Goal: Task Accomplishment & Management: Manage account settings

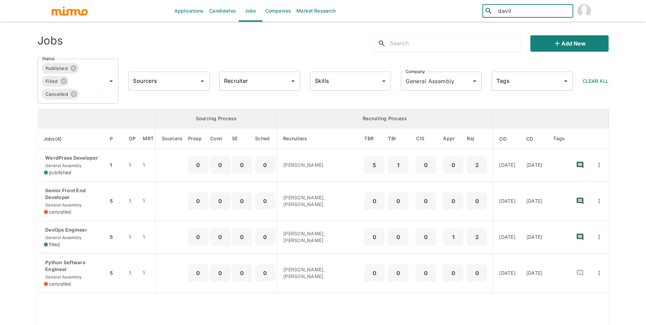
type input "[PERSON_NAME]"
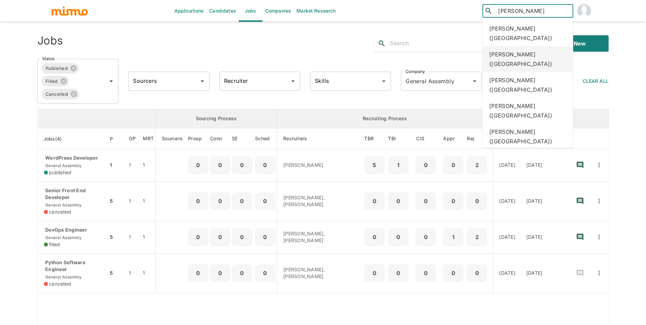
click at [533, 46] on div "[PERSON_NAME] ([GEOGRAPHIC_DATA])" at bounding box center [527, 59] width 91 height 26
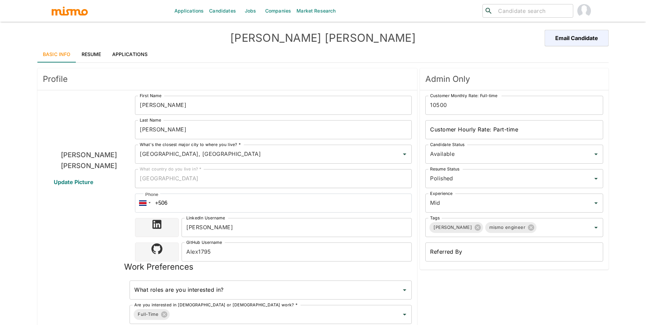
click at [149, 53] on link "Applications" at bounding box center [130, 54] width 47 height 16
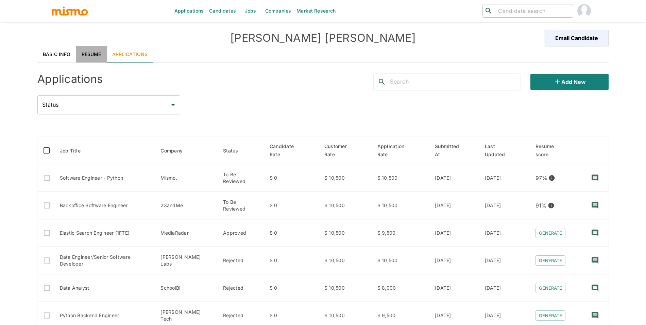
click at [95, 55] on link "Resume" at bounding box center [91, 54] width 31 height 16
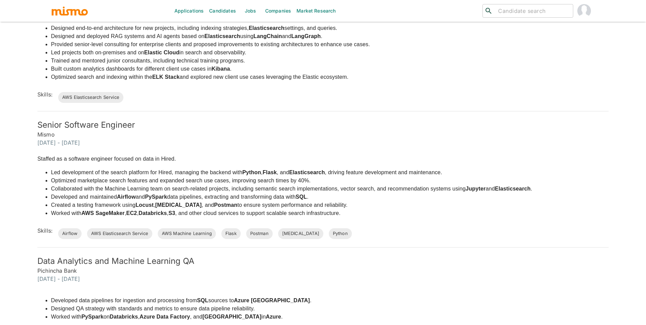
scroll to position [531, 0]
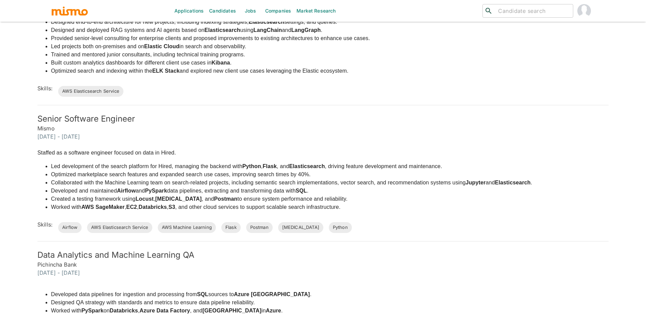
click at [524, 15] on input "search" at bounding box center [532, 11] width 75 height 10
type input "tiago a"
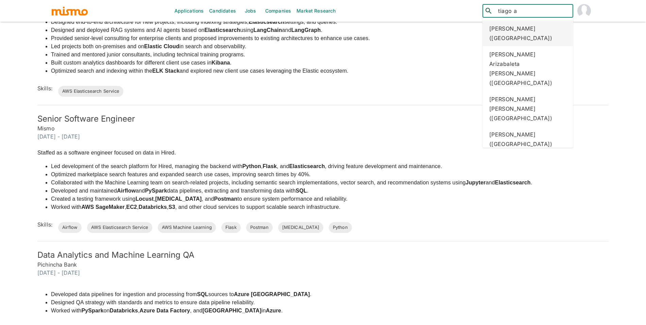
click at [533, 27] on div "Tiago Alves Baptista (Brazil)" at bounding box center [527, 33] width 91 height 26
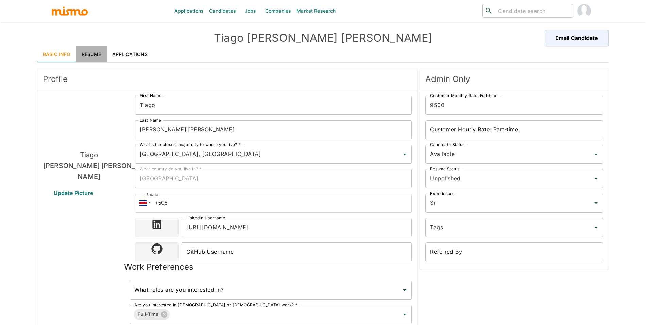
click at [102, 53] on link "Resume" at bounding box center [91, 54] width 31 height 16
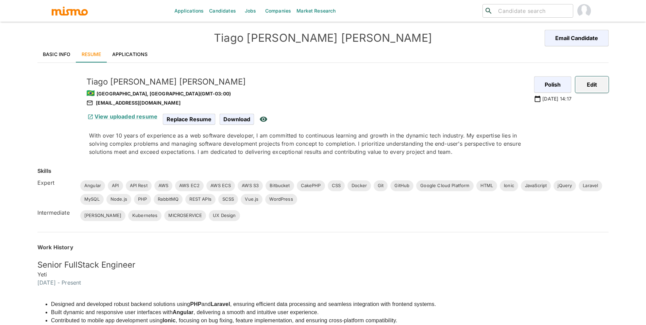
click at [600, 88] on button "Edit" at bounding box center [591, 84] width 33 height 16
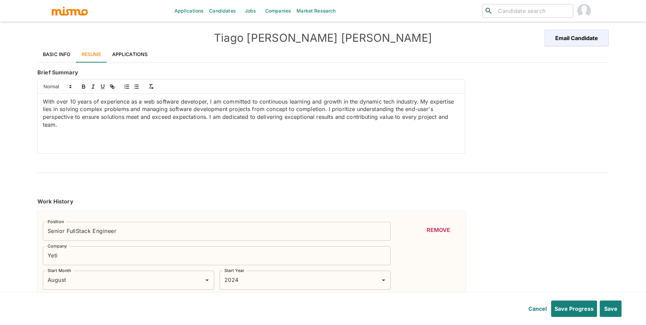
type input "August"
type input "2024"
type input "June"
type input "2022"
type input "January"
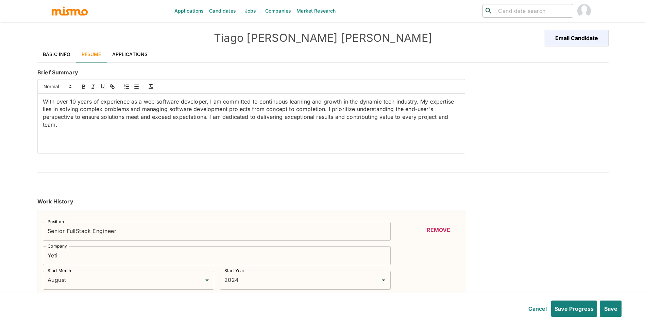
type input "2024"
type input "December"
type input "2020"
type input "June"
type input "2022"
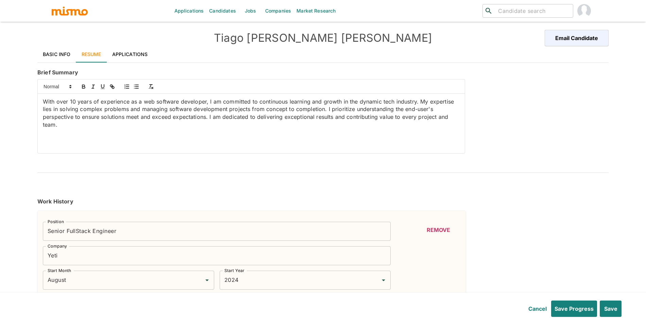
type input "May"
type input "2017"
type input "November"
type input "2020"
type input "July"
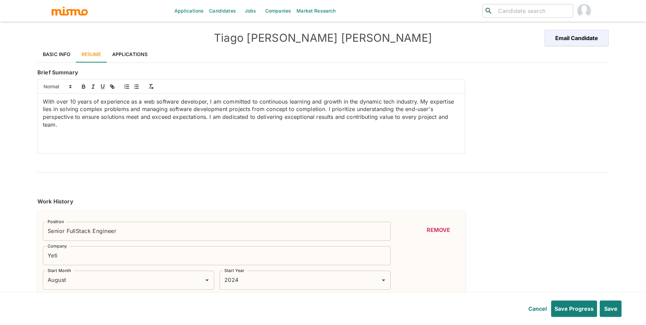
type input "2016"
type input "June"
type input "2017"
type input "January"
type input "2013"
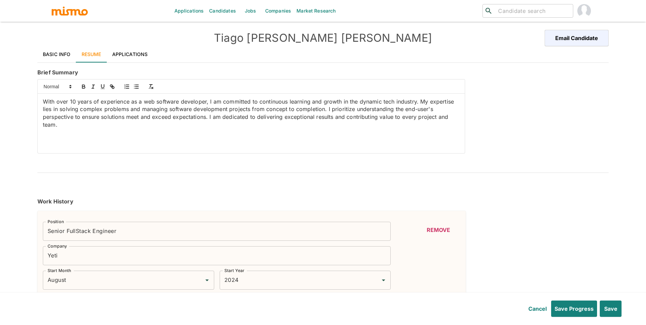
type input "January"
type input "2015"
type input "September"
type input "2011"
type input "August"
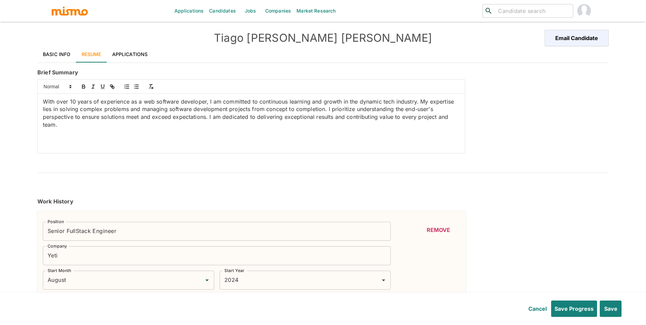
type input "2012"
type input "June"
type input "2010"
type input "August"
type input "2011"
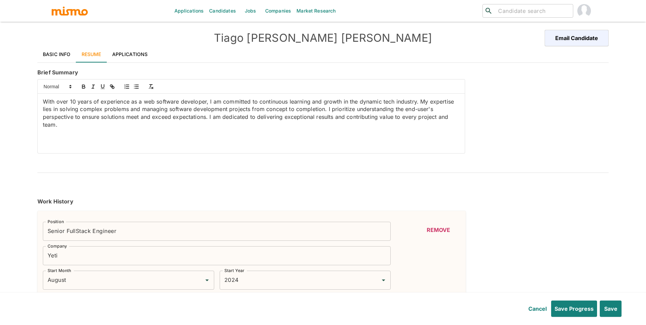
type input "CakePHP"
type input "Expert"
type input "6"
type input "PHP"
type input "Expert"
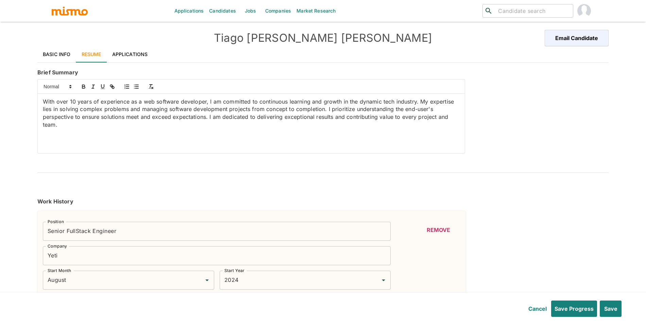
type input "4"
type input "REST APIs"
type input "Expert"
type input "3"
type input "RabbitMQ"
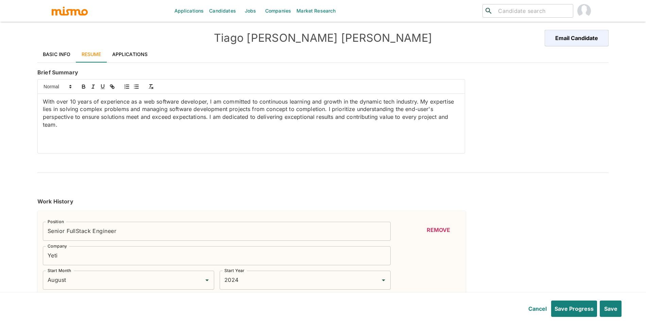
type input "Expert"
type input "3"
type input "JENKINS"
type input "Intermediate"
type input "3"
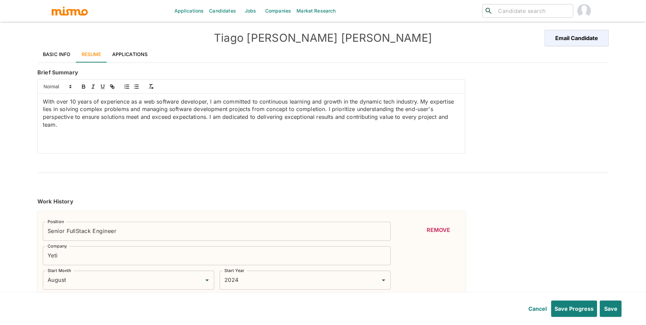
type input "CSS"
type input "Expert"
type input "3"
type input "Docker"
type input "Expert"
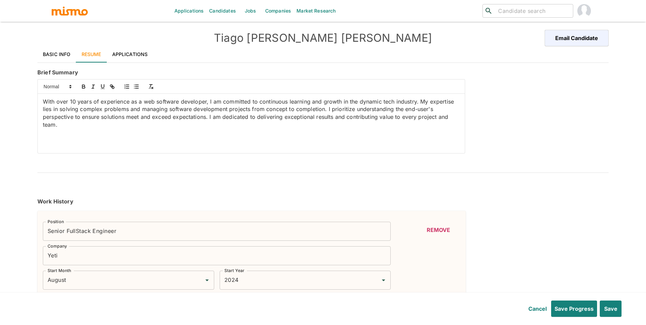
type input "3"
type input "Git"
type input "Expert"
type input "3"
type input "Laravel"
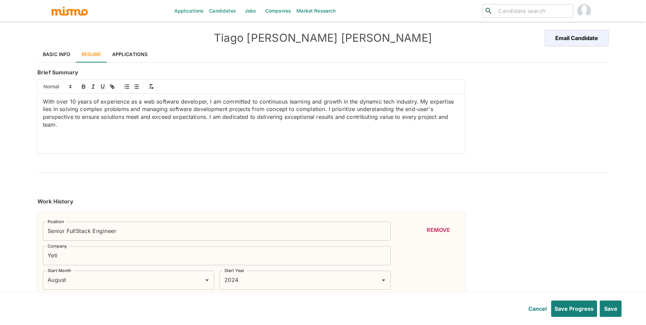
type input "Expert"
type input "3"
type input "Vue.js"
type input "Expert"
type input "3"
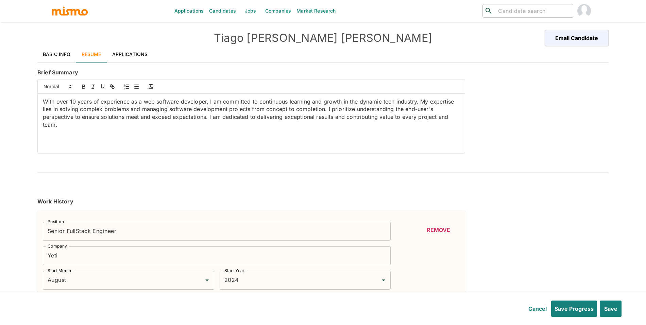
type input "jQuery"
type input "Expert"
type input "2"
type input "HTML"
type input "Expert"
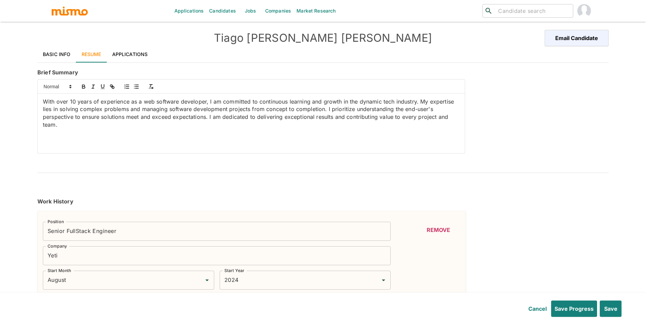
type input "2"
type input "UX Design"
type input "Intermediate"
type input "2"
type input "WordPress"
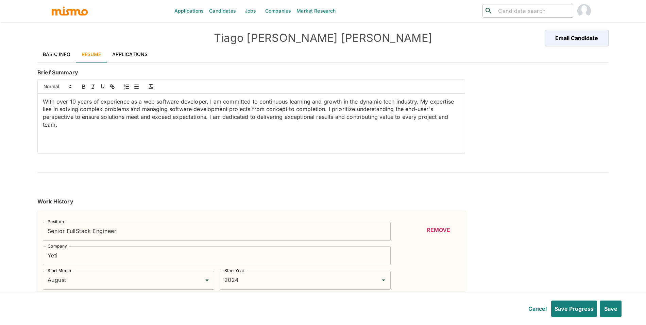
type input "Expert"
type input "1"
type input "Google Cloud Platform"
type input "Expert"
type input "1"
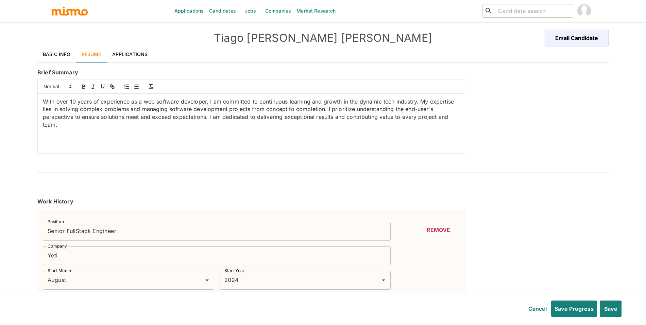
type input "API"
type input "Expert"
type input "1"
type input "JavaScript"
type input "Expert"
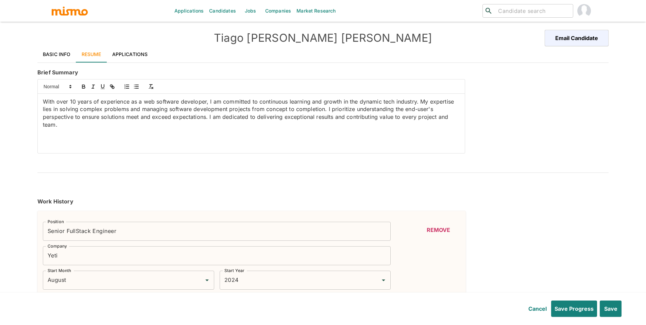
type input "1"
type input "API Rest"
type input "Expert"
type input "1"
type input "Bitbucket"
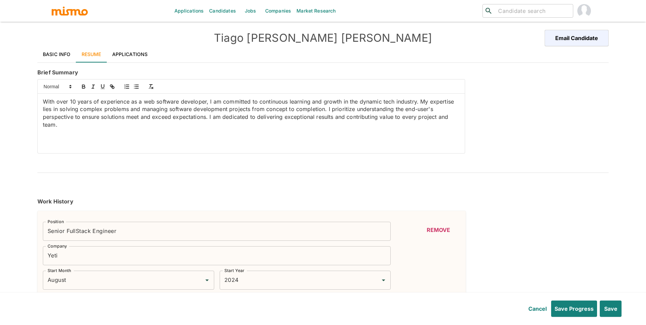
type input "Expert"
type input "1"
type input "GitHub"
type input "Expert"
type input "1"
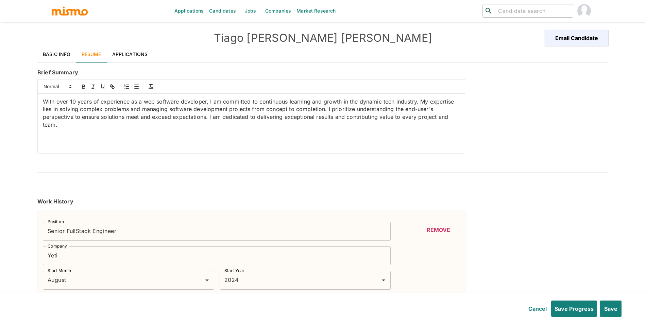
type input "MICROSERVICE"
type input "Intermediate"
type input "1"
type input "Kubernetes"
type input "Intermediate"
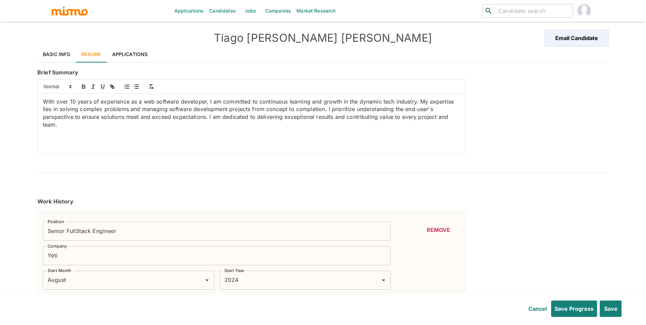
type input "1"
type input "AWS ECS"
type input "Expert"
type input "1"
type input "AWS EC2"
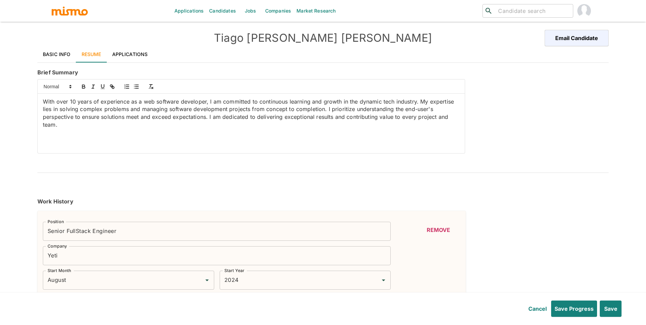
type input "Expert"
type input "1"
type input "AWS S3"
type input "Expert"
type input "1"
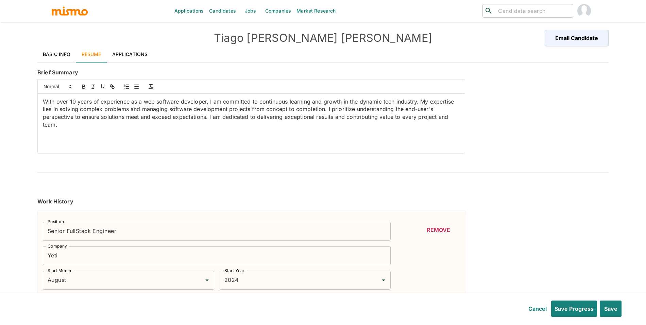
type input "AWS"
type input "Expert"
type input "1"
type input "Ionic"
type input "Expert"
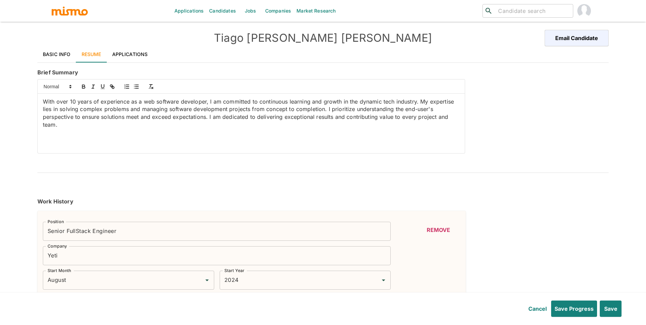
type input "1"
type input "Angular"
type input "Expert"
type input "1"
type input "SCSS"
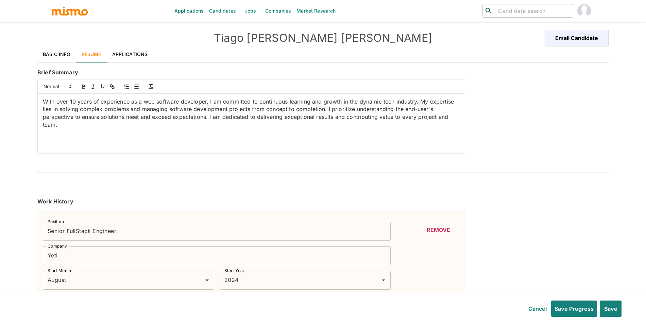
type input "Expert"
type input "1"
type input "MySQL"
type input "Expert"
type input "1"
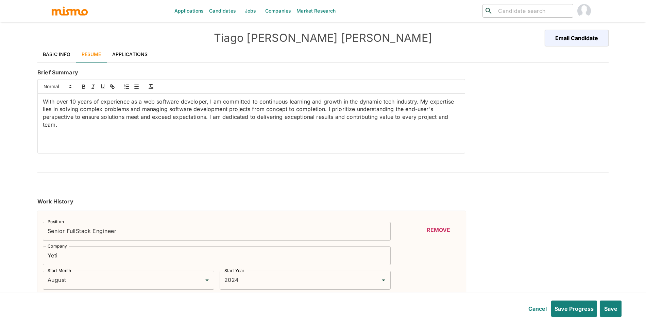
type input "Node.js"
type input "Expert"
type input "1"
type input "January"
type input "2010"
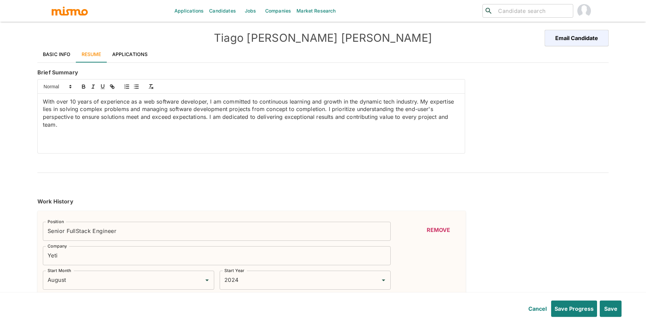
type input "December"
type input "2012"
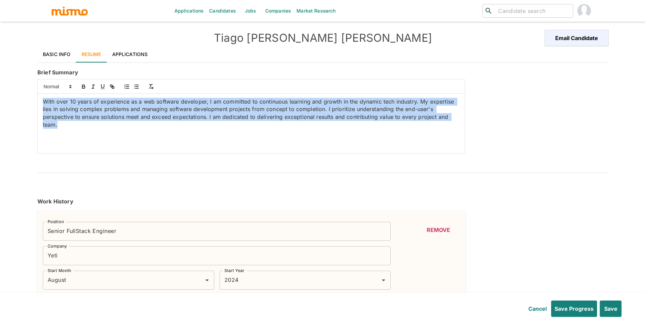
drag, startPoint x: 432, startPoint y: 136, endPoint x: 28, endPoint y: 101, distance: 404.9
click at [28, 101] on div "Applications Candidates Jobs Companies Market Research ​ ​ Tiago Alves Baptista…" at bounding box center [323, 170] width 646 height 341
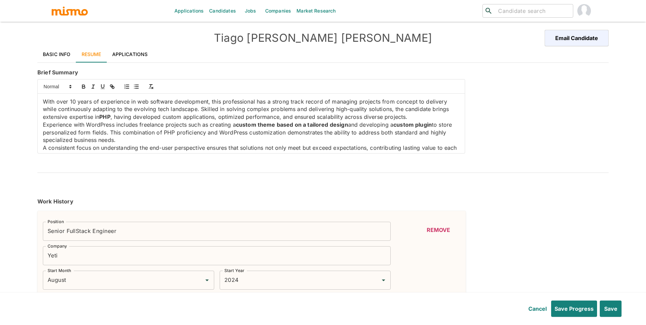
scroll to position [6, 0]
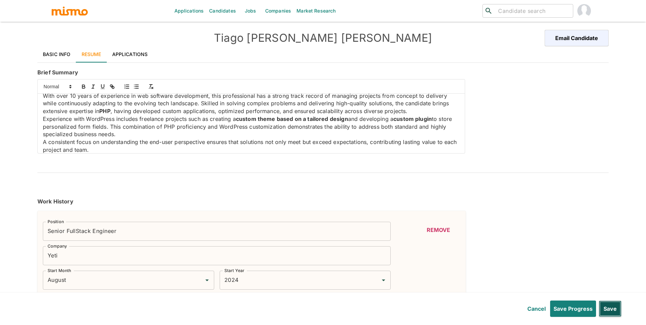
click at [610, 314] on button "Save" at bounding box center [609, 309] width 23 height 16
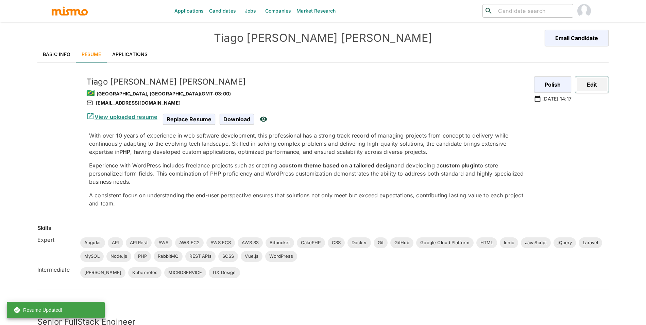
click at [607, 88] on button "Edit" at bounding box center [591, 84] width 33 height 16
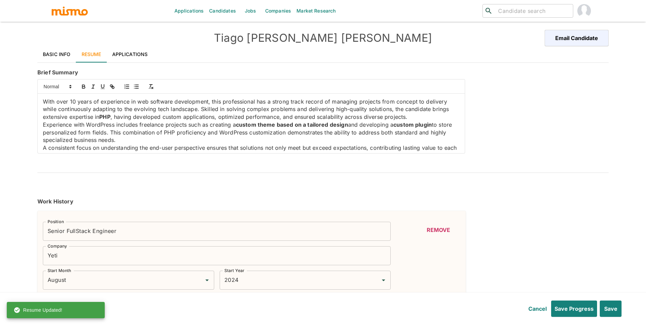
type input "August"
type input "2024"
type input "June"
type input "2022"
type input "January"
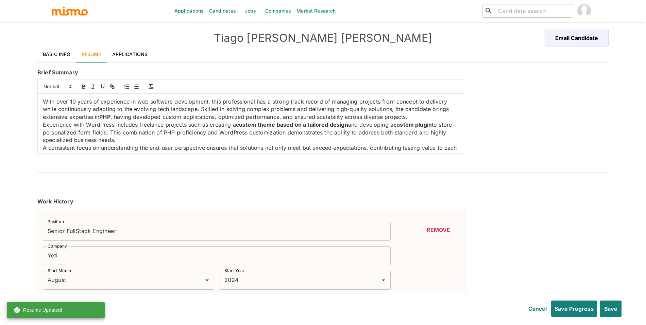
type input "2024"
type input "December"
type input "2020"
type input "June"
type input "2022"
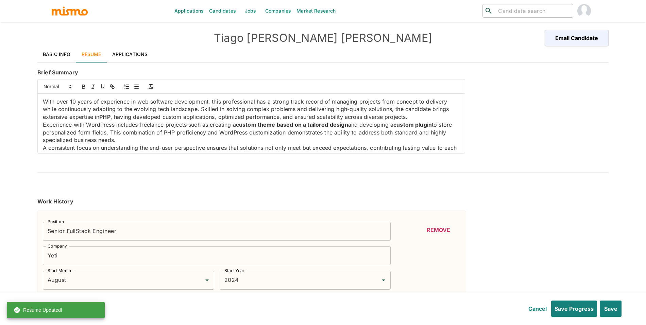
type input "May"
type input "2017"
type input "November"
type input "2020"
type input "July"
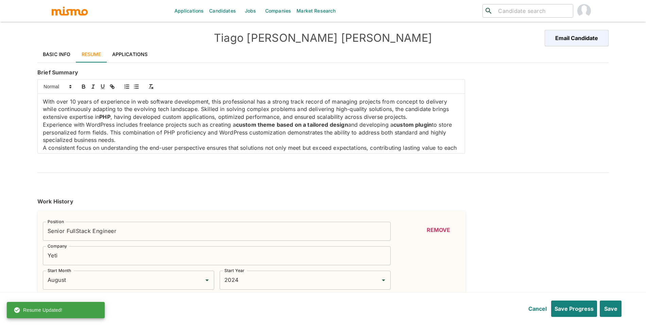
type input "2016"
type input "June"
type input "2017"
type input "January"
type input "2013"
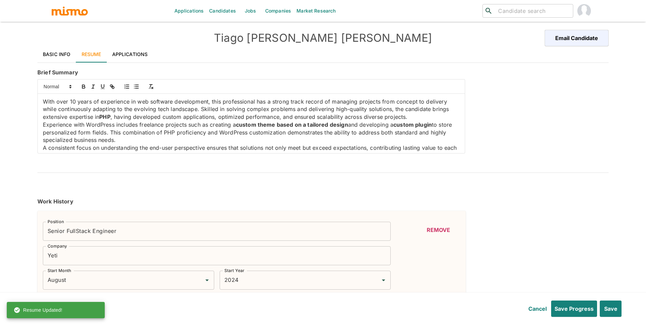
type input "January"
type input "2015"
type input "September"
type input "2011"
type input "August"
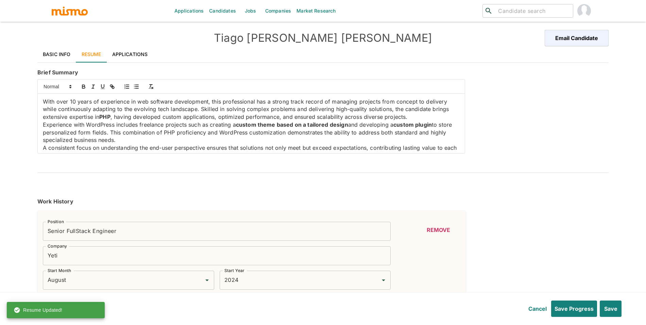
type input "2012"
type input "June"
type input "2010"
type input "August"
type input "2011"
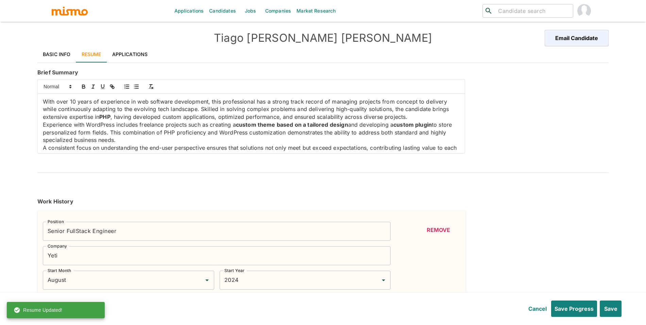
type input "CakePHP"
type input "Expert"
type input "6"
type input "PHP"
type input "Expert"
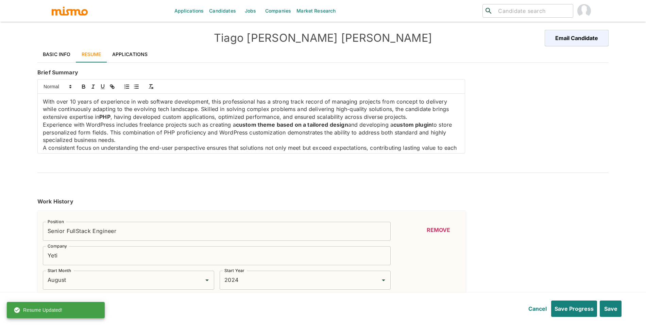
type input "4"
type input "REST APIs"
type input "Expert"
type input "3"
type input "RabbitMQ"
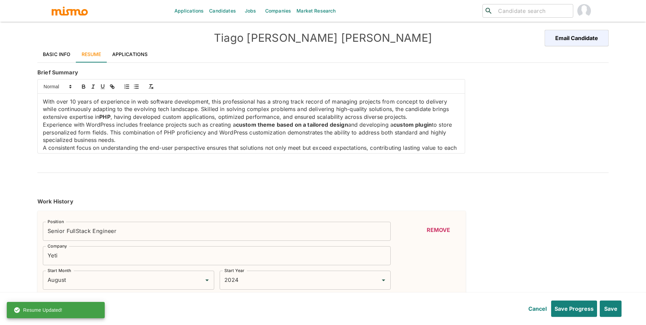
type input "Expert"
type input "3"
type input "JENKINS"
type input "Intermediate"
type input "3"
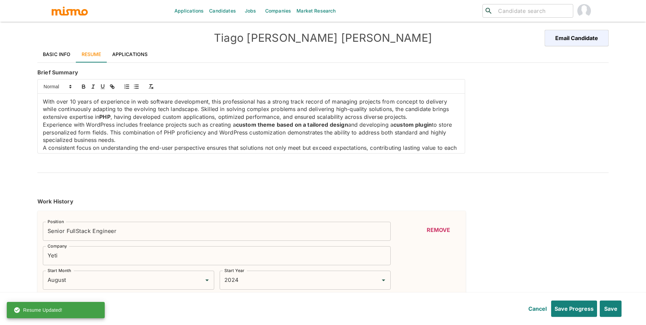
type input "CSS"
type input "Expert"
type input "3"
type input "Docker"
type input "Expert"
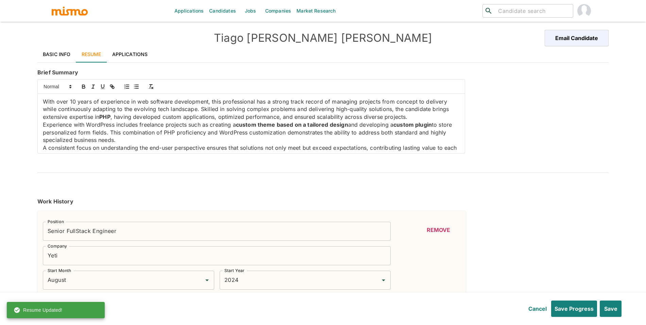
type input "3"
type input "Git"
type input "Expert"
type input "3"
type input "Laravel"
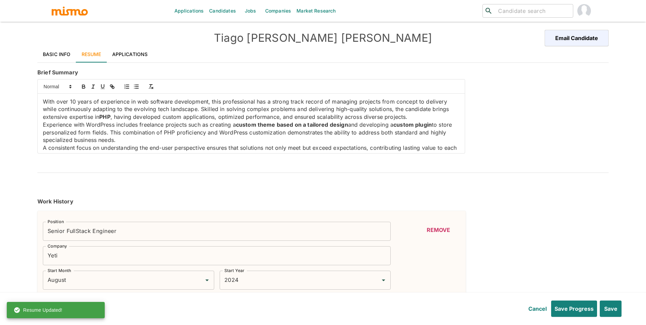
type input "Expert"
type input "3"
type input "Vue.js"
type input "Expert"
type input "3"
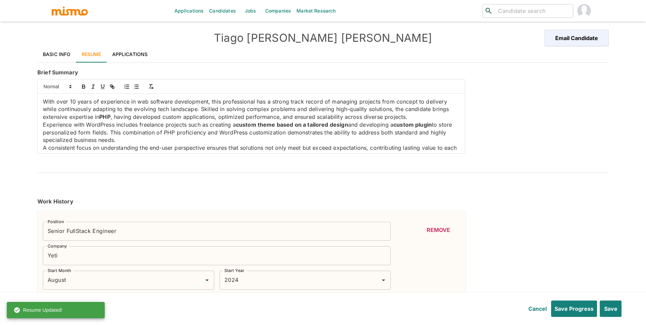
type input "jQuery"
type input "Expert"
type input "2"
type input "HTML"
type input "Expert"
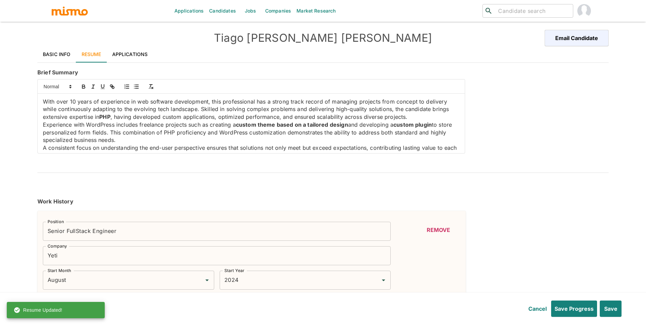
type input "2"
type input "UX Design"
type input "Intermediate"
type input "2"
type input "WordPress"
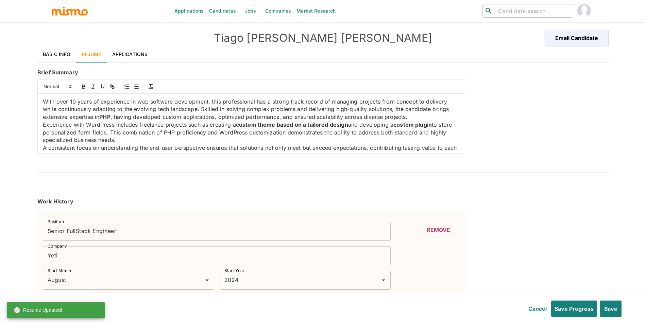
type input "Expert"
type input "1"
type input "Google Cloud Platform"
click at [103, 133] on p "Experience with WordPress includes freelance projects such as creating a custom…" at bounding box center [251, 132] width 417 height 23
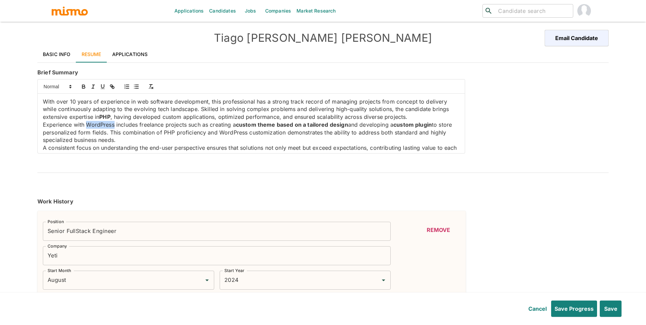
drag, startPoint x: 115, startPoint y: 128, endPoint x: 86, endPoint y: 127, distance: 28.9
click at [86, 127] on p "Experience with WordPress includes freelance projects such as creating a custom…" at bounding box center [251, 132] width 417 height 23
click at [81, 85] on icon "button" at bounding box center [84, 87] width 6 height 6
click at [603, 307] on button "Save" at bounding box center [609, 309] width 23 height 16
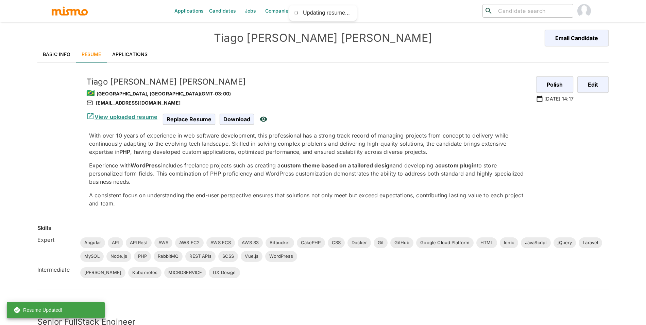
click at [141, 52] on link "Applications" at bounding box center [130, 54] width 47 height 16
